Goal: Navigation & Orientation: Find specific page/section

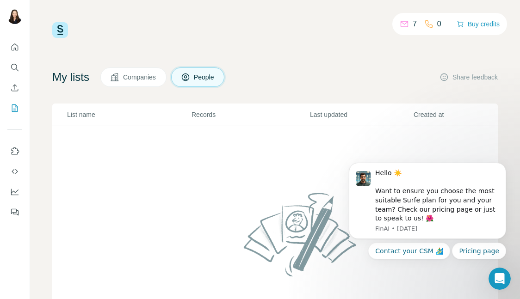
click at [134, 81] on span "Companies" at bounding box center [140, 77] width 34 height 9
